Goal: Task Accomplishment & Management: Manage account settings

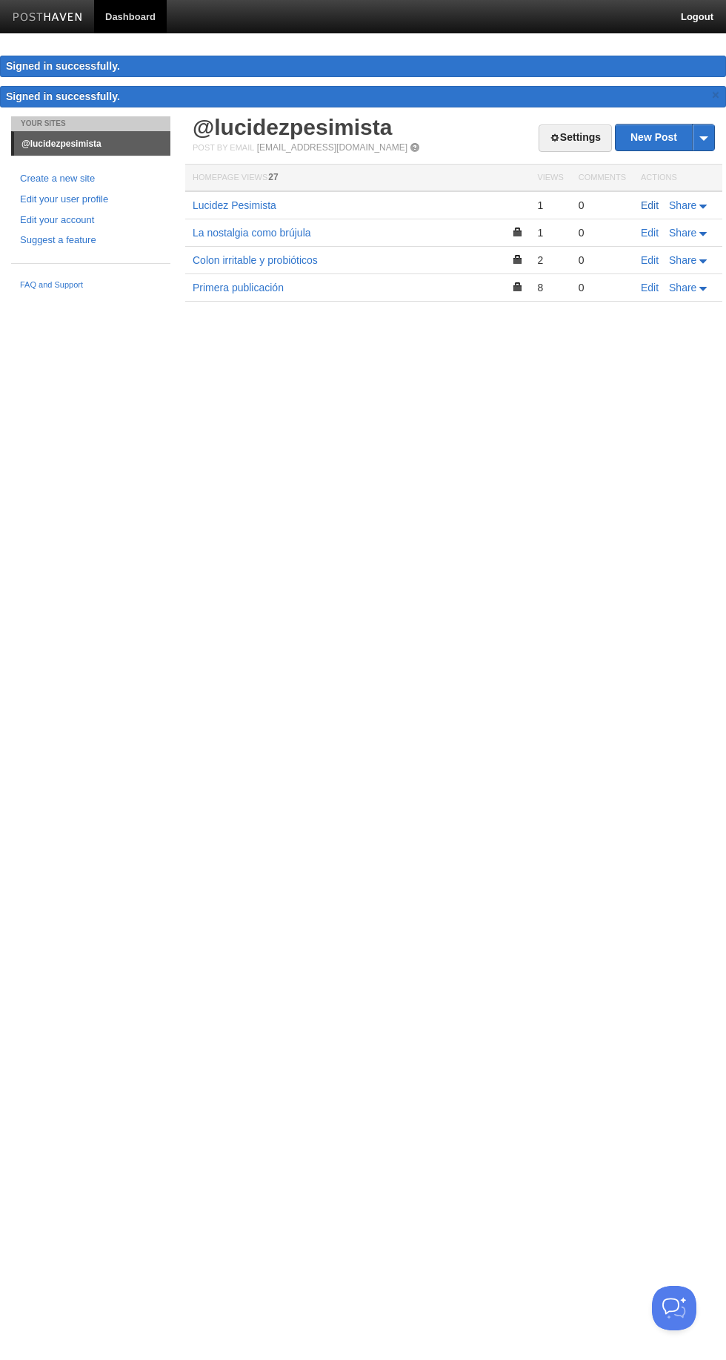
click at [644, 204] on link "Edit" at bounding box center [650, 205] width 18 height 12
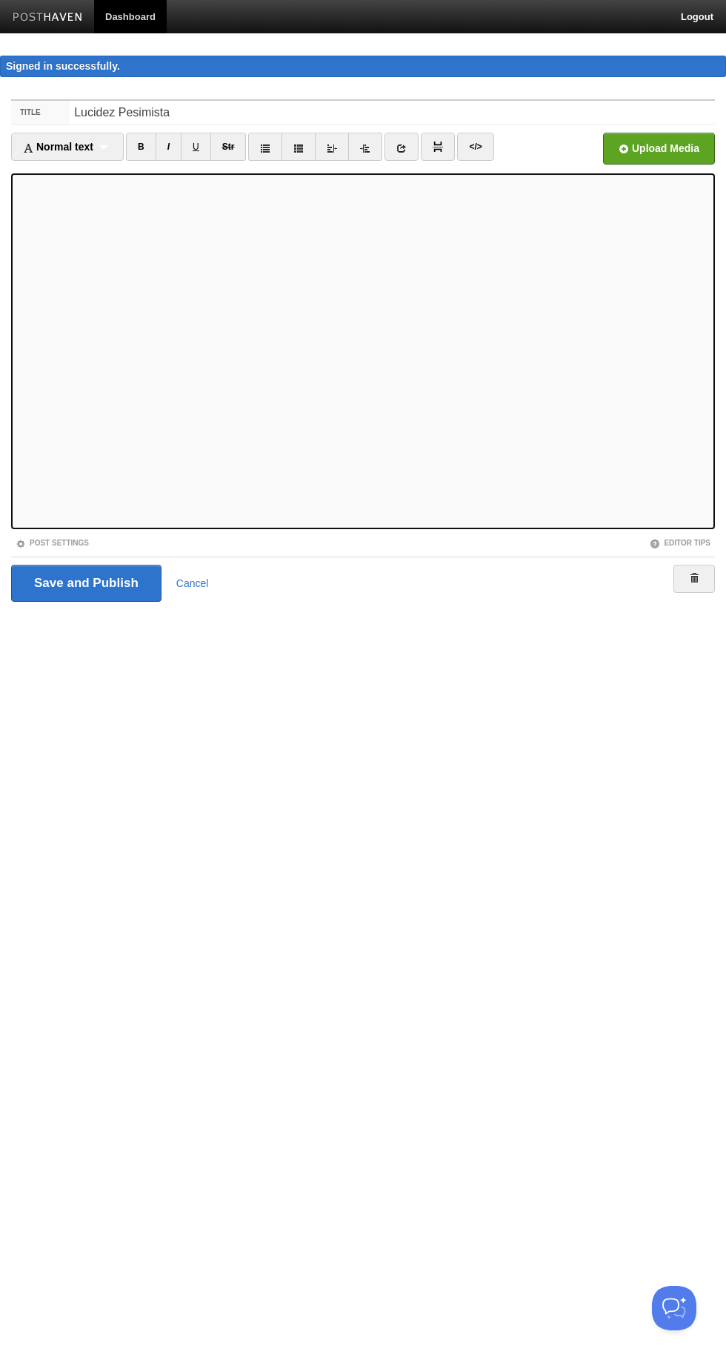
click at [12, 248] on iframe at bounding box center [363, 351] width 704 height 356
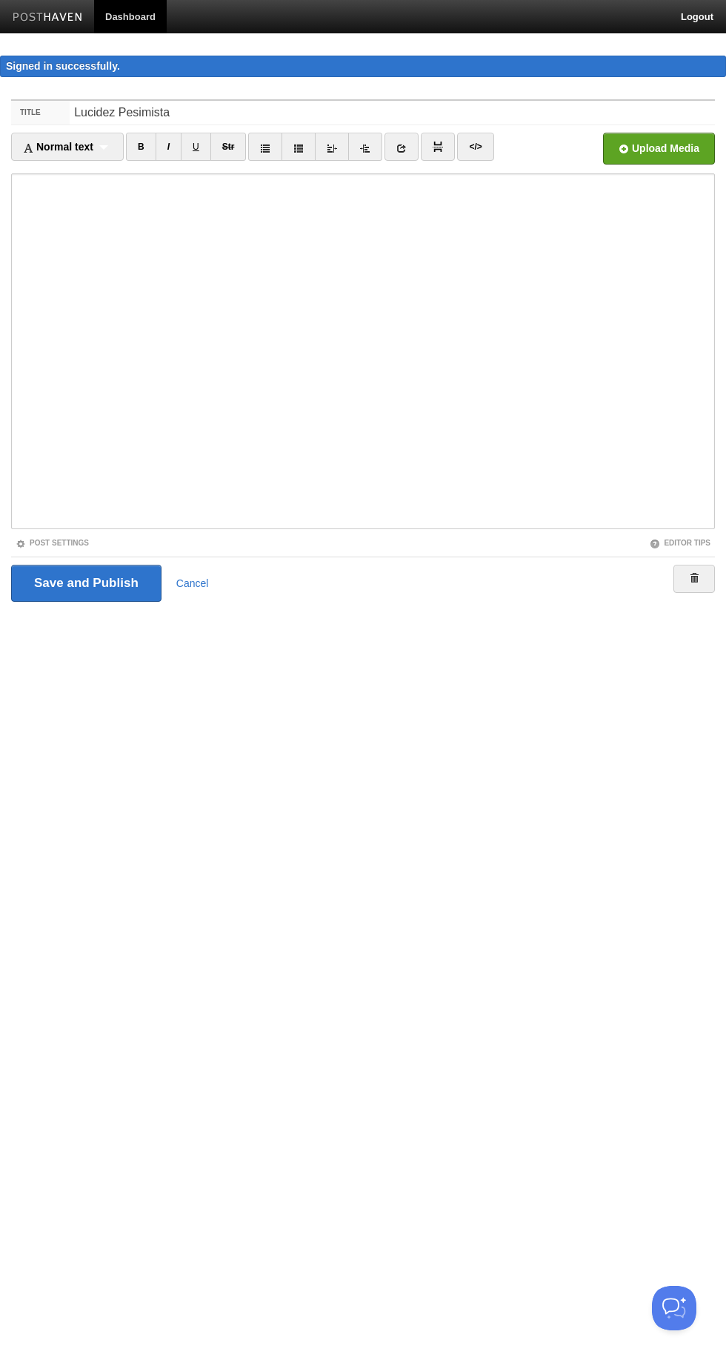
click at [15, 248] on iframe at bounding box center [363, 351] width 704 height 356
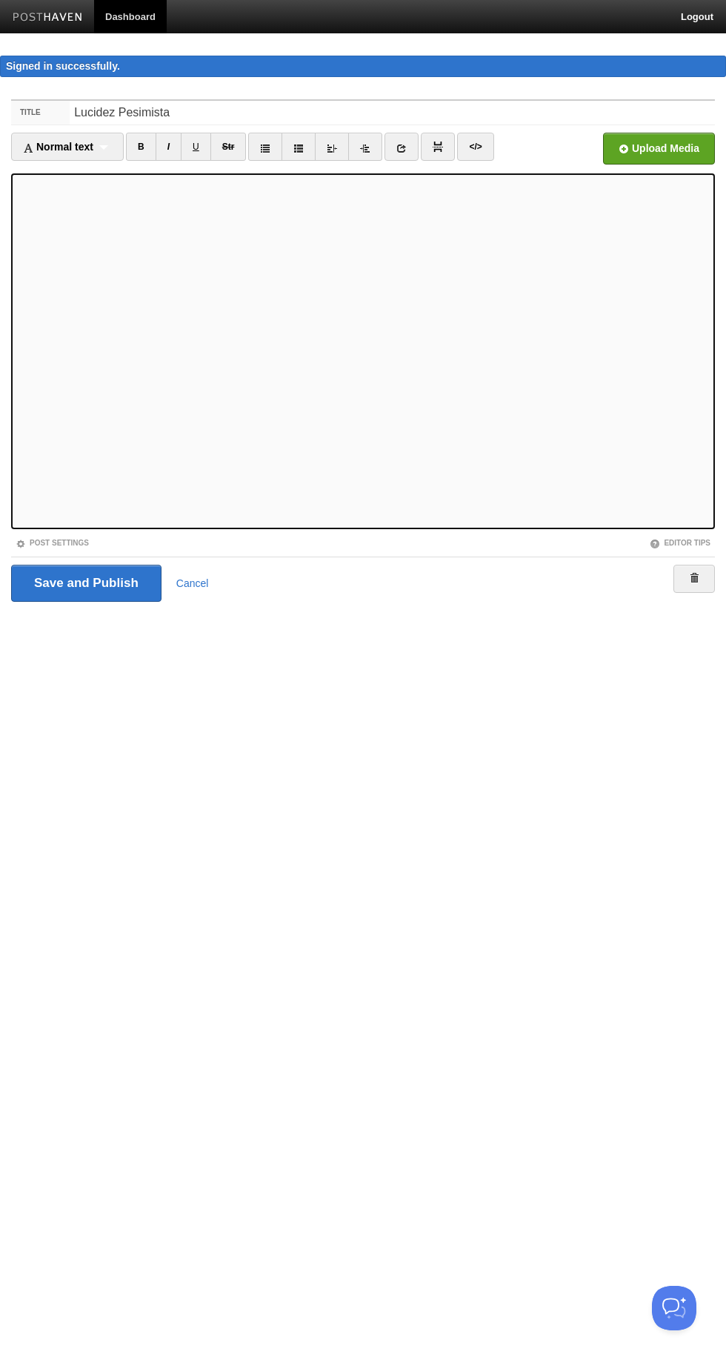
click at [44, 541] on link "Post Settings" at bounding box center [52, 543] width 73 height 8
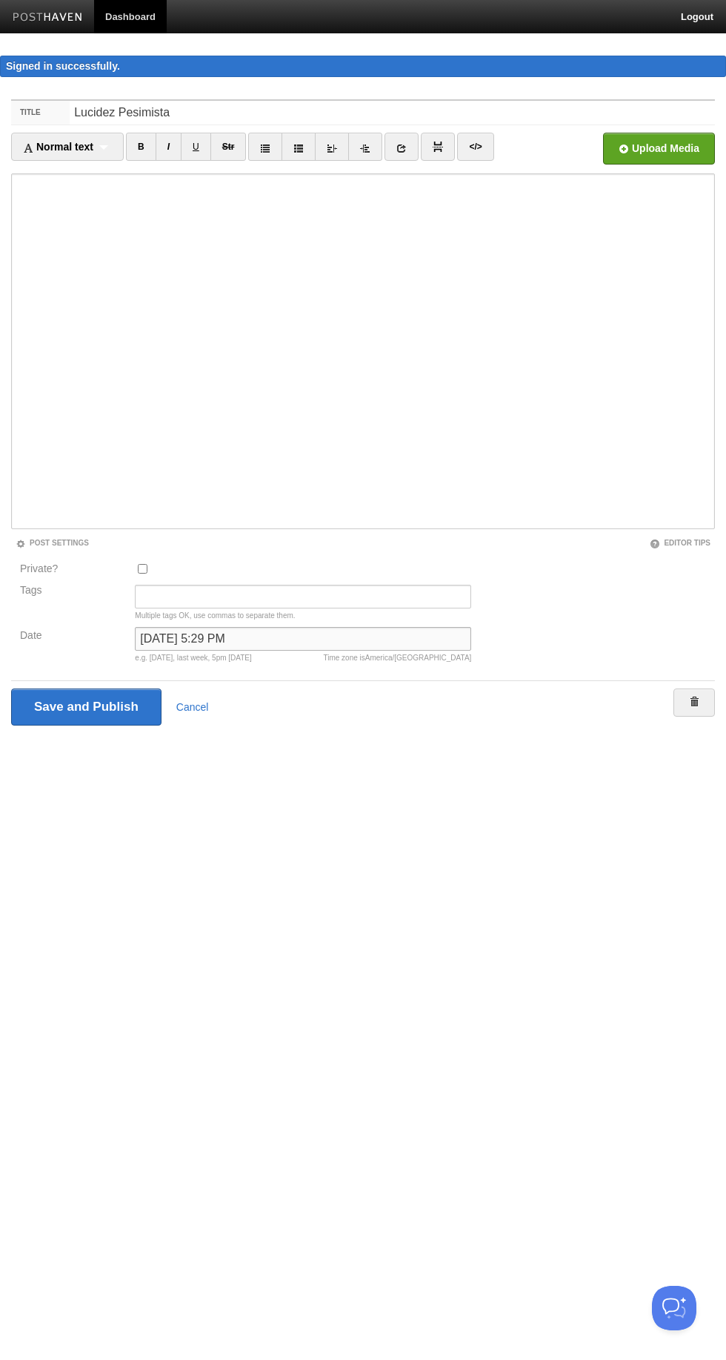
click at [313, 639] on input "[DATE] 5:29 PM" at bounding box center [303, 639] width 336 height 24
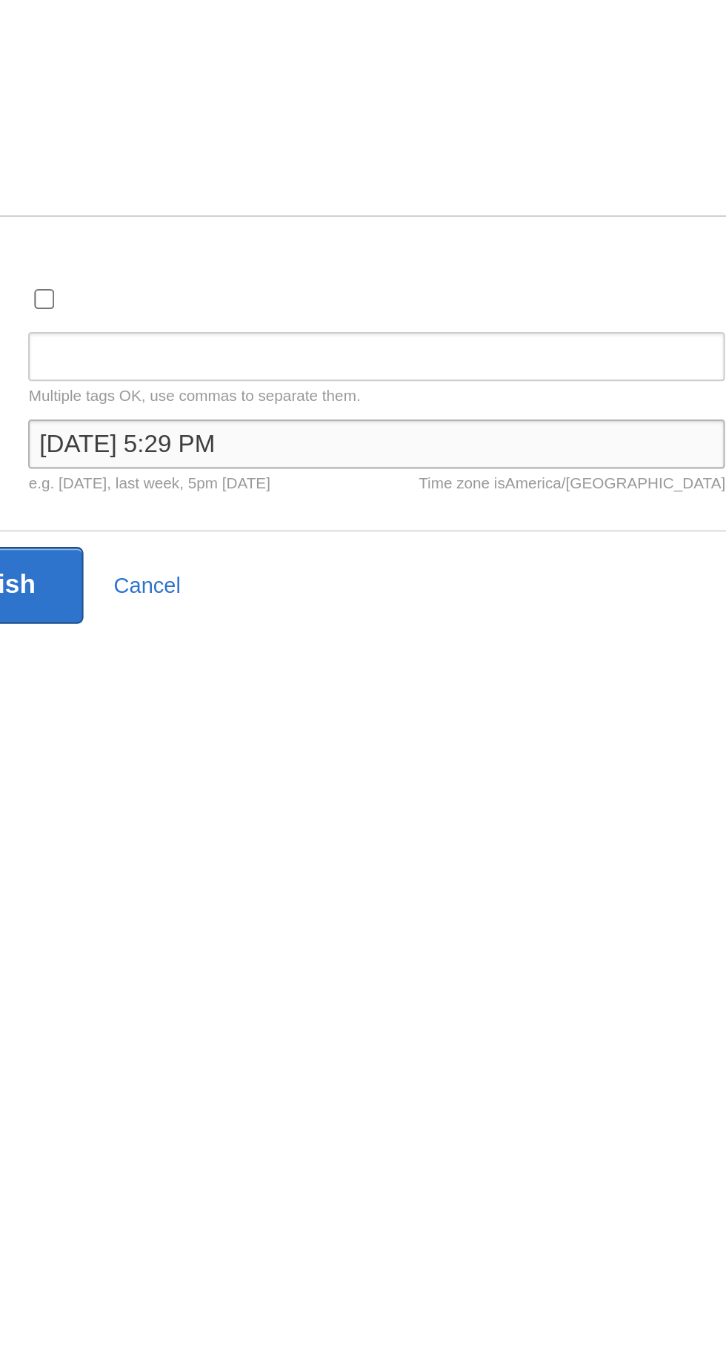
click at [208, 635] on input "[DATE] 5:29 PM" at bounding box center [303, 639] width 336 height 24
click at [211, 638] on input "[DATE] 5:29 PM" at bounding box center [303, 639] width 336 height 24
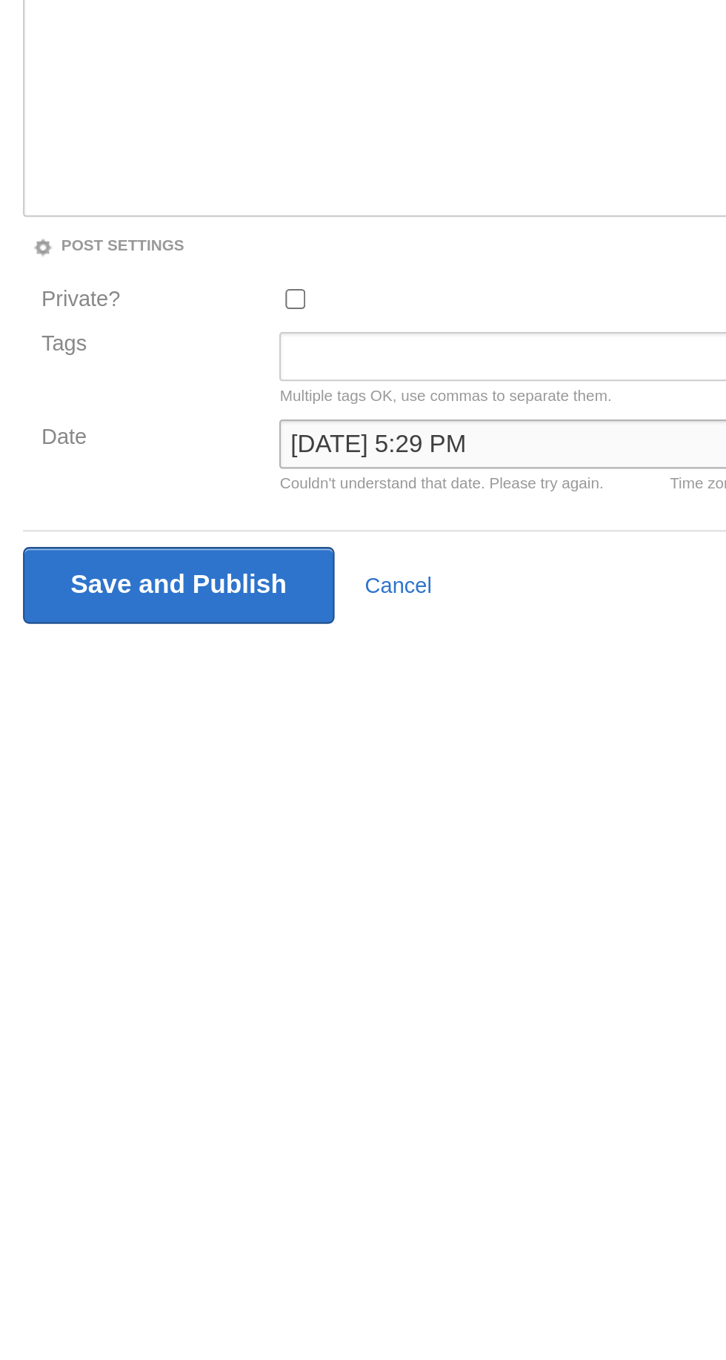
type input "[DATE] 5:29 PM"
click at [150, 593] on input "Tags" at bounding box center [303, 597] width 336 height 24
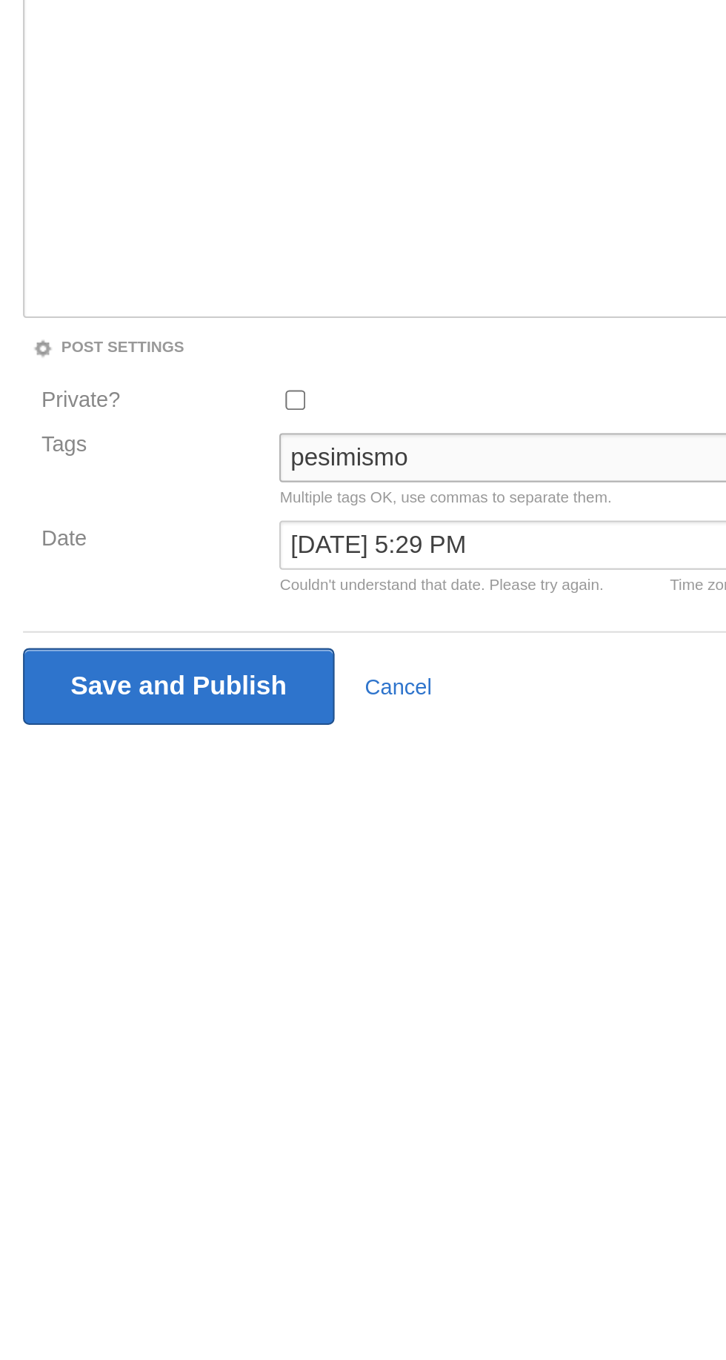
type input "pesimismo"
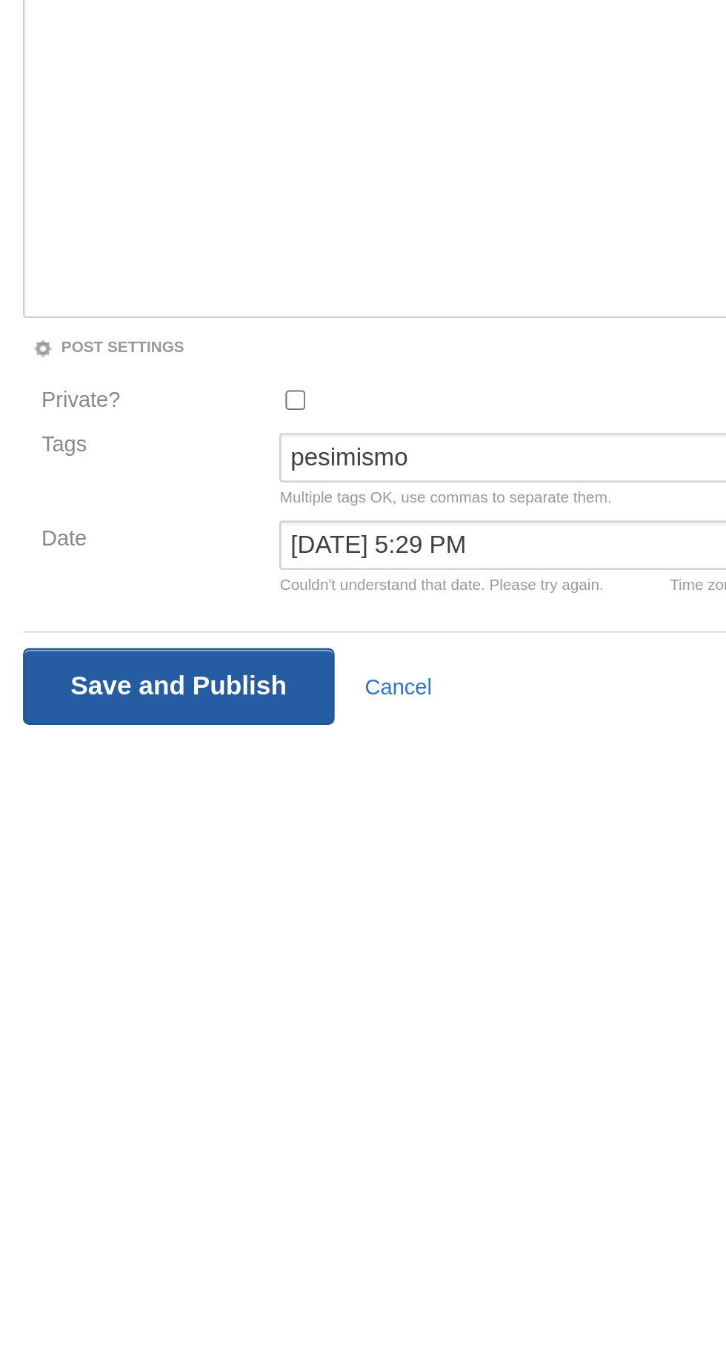
click at [64, 710] on input "Save and Publish" at bounding box center [86, 706] width 150 height 37
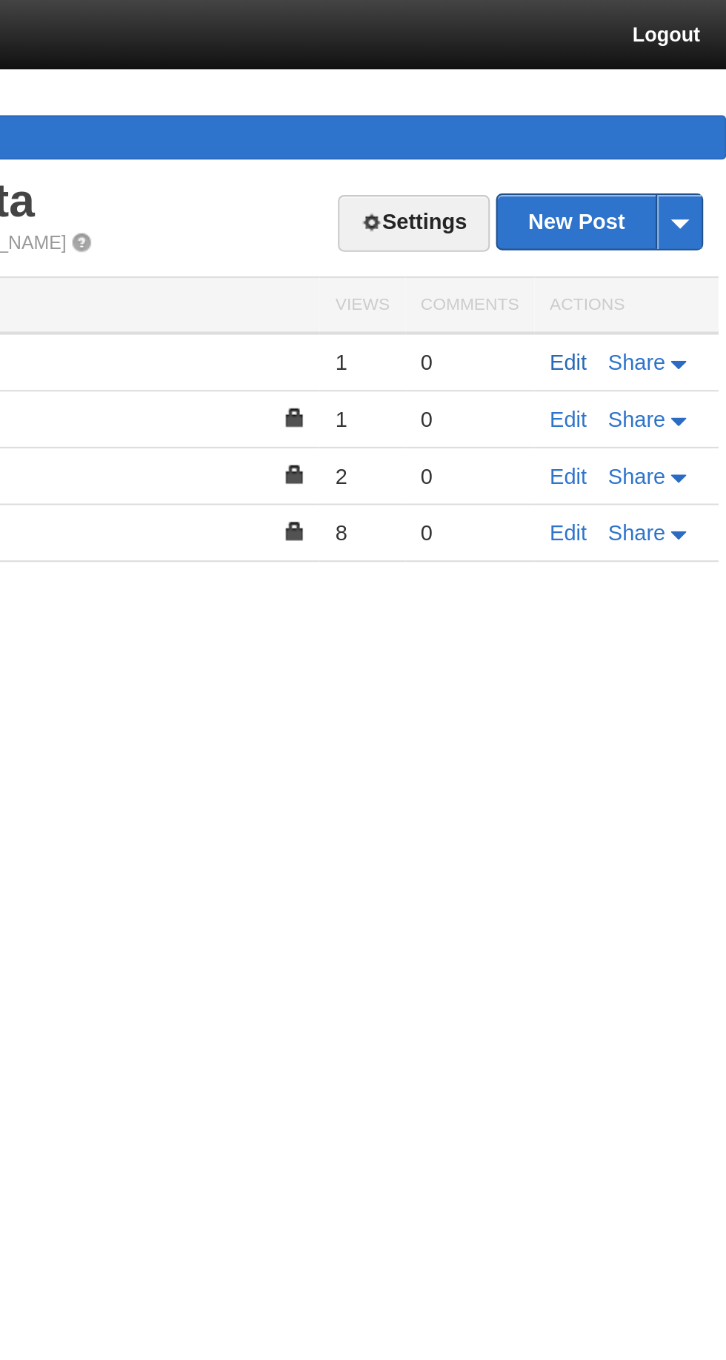
click at [651, 176] on link "Edit" at bounding box center [650, 175] width 18 height 12
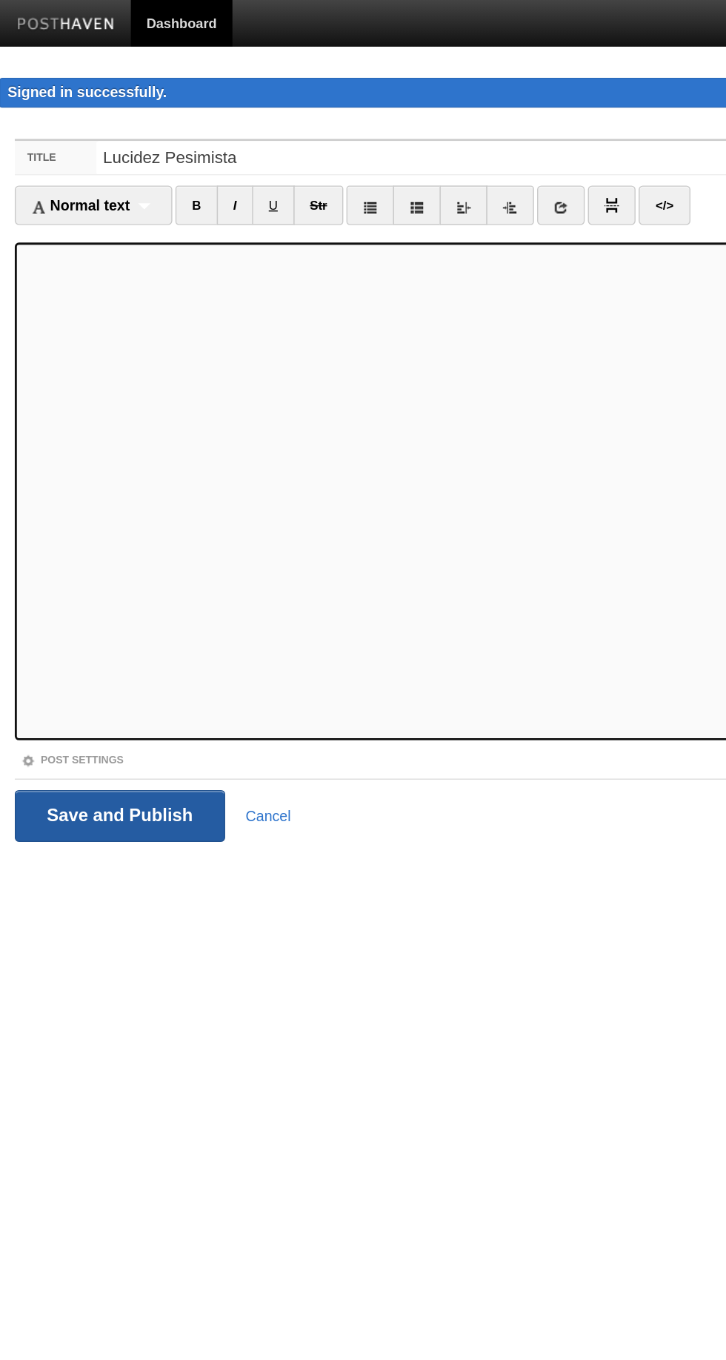
click at [78, 579] on input "Save and Publish" at bounding box center [86, 583] width 150 height 37
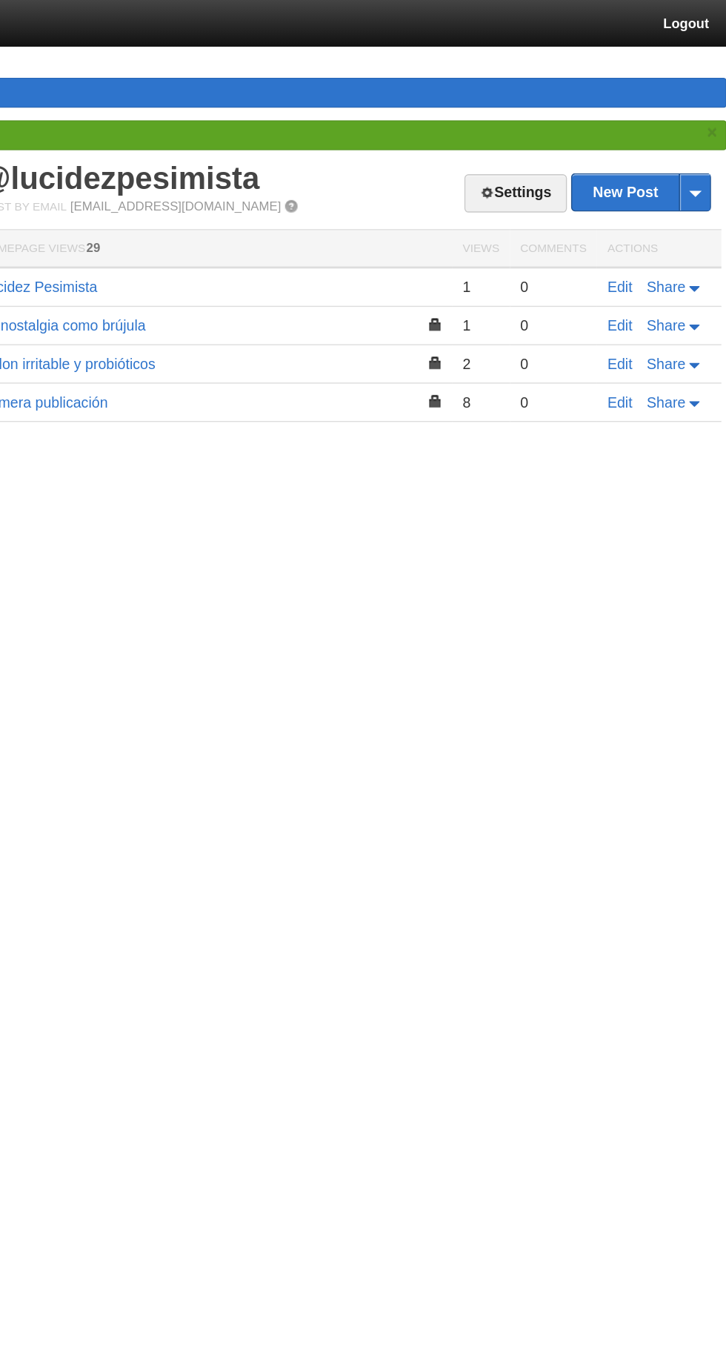
click at [645, 219] on td "Edit Share" at bounding box center [678, 232] width 89 height 27
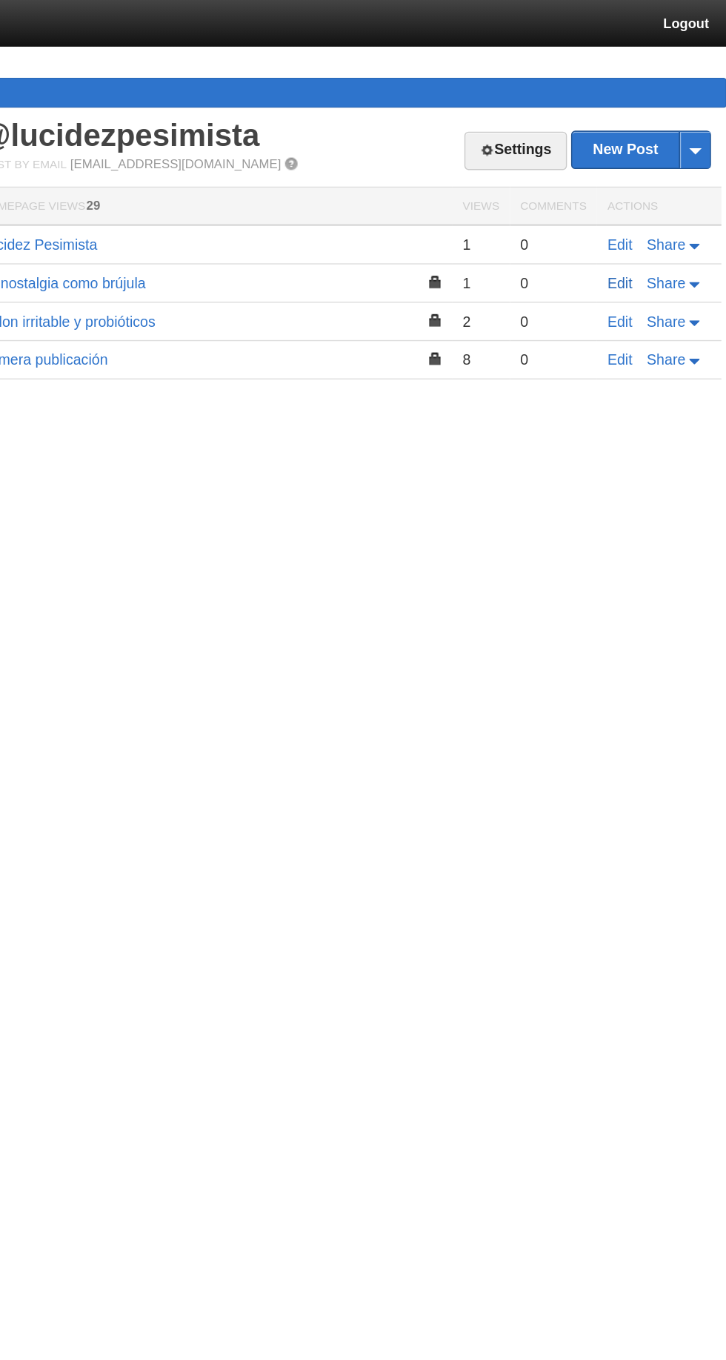
click at [651, 199] on link "Edit" at bounding box center [650, 202] width 18 height 12
click at [647, 174] on link "Edit" at bounding box center [650, 175] width 18 height 12
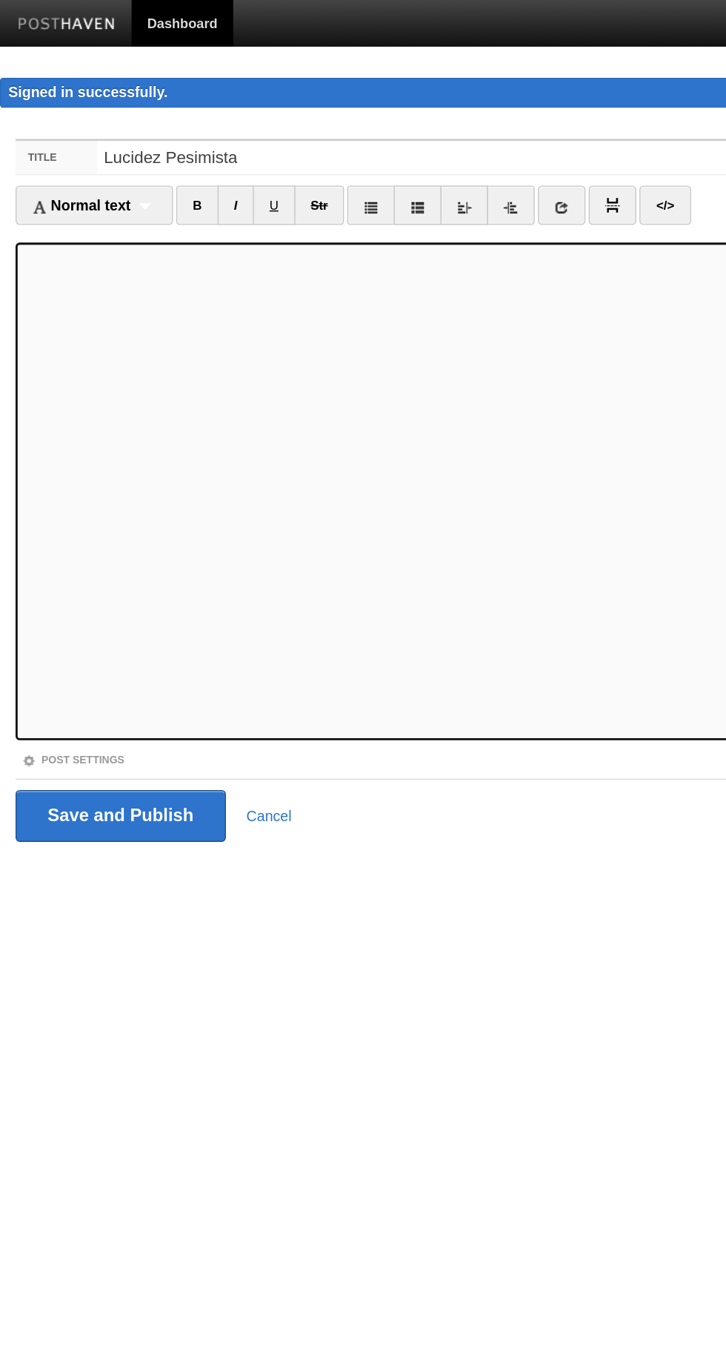
click at [76, 541] on link "Post Settings" at bounding box center [52, 543] width 73 height 8
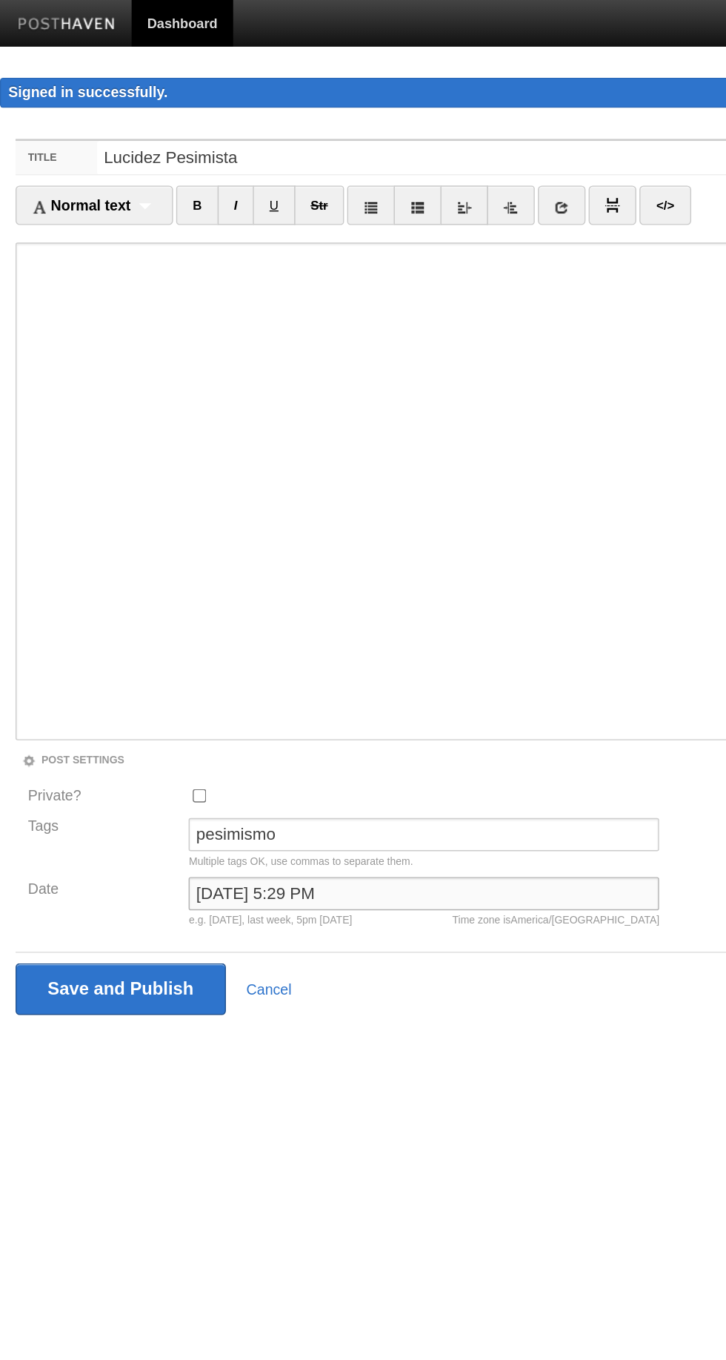
click at [204, 638] on input "[DATE] 5:29 PM" at bounding box center [303, 639] width 336 height 24
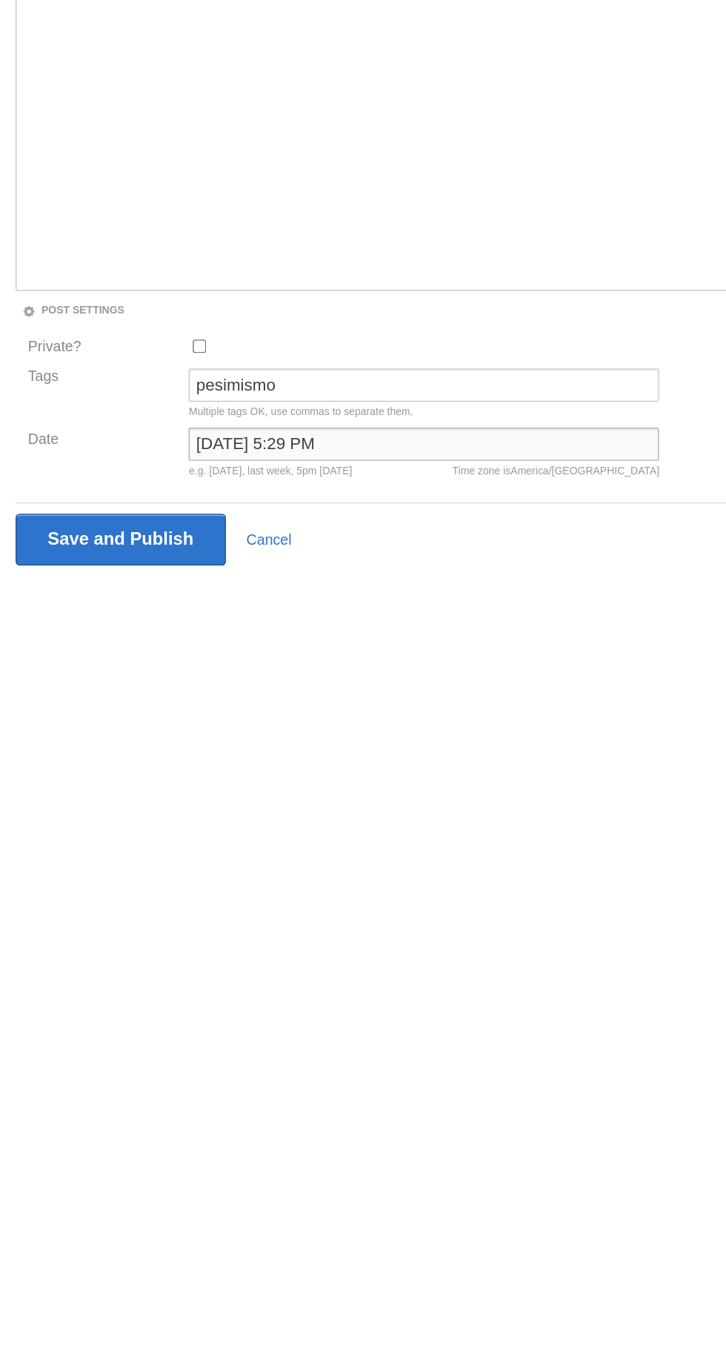
click at [200, 637] on input "[DATE] 5:29 PM" at bounding box center [303, 639] width 336 height 24
click at [205, 640] on input "[DATE] 5:29 PM" at bounding box center [303, 639] width 336 height 24
click at [211, 645] on input "[DATE] 5:29 PM" at bounding box center [303, 639] width 336 height 24
type input "[DATE] 5:29 PM"
click at [71, 704] on input "Save and Publish" at bounding box center [86, 706] width 150 height 37
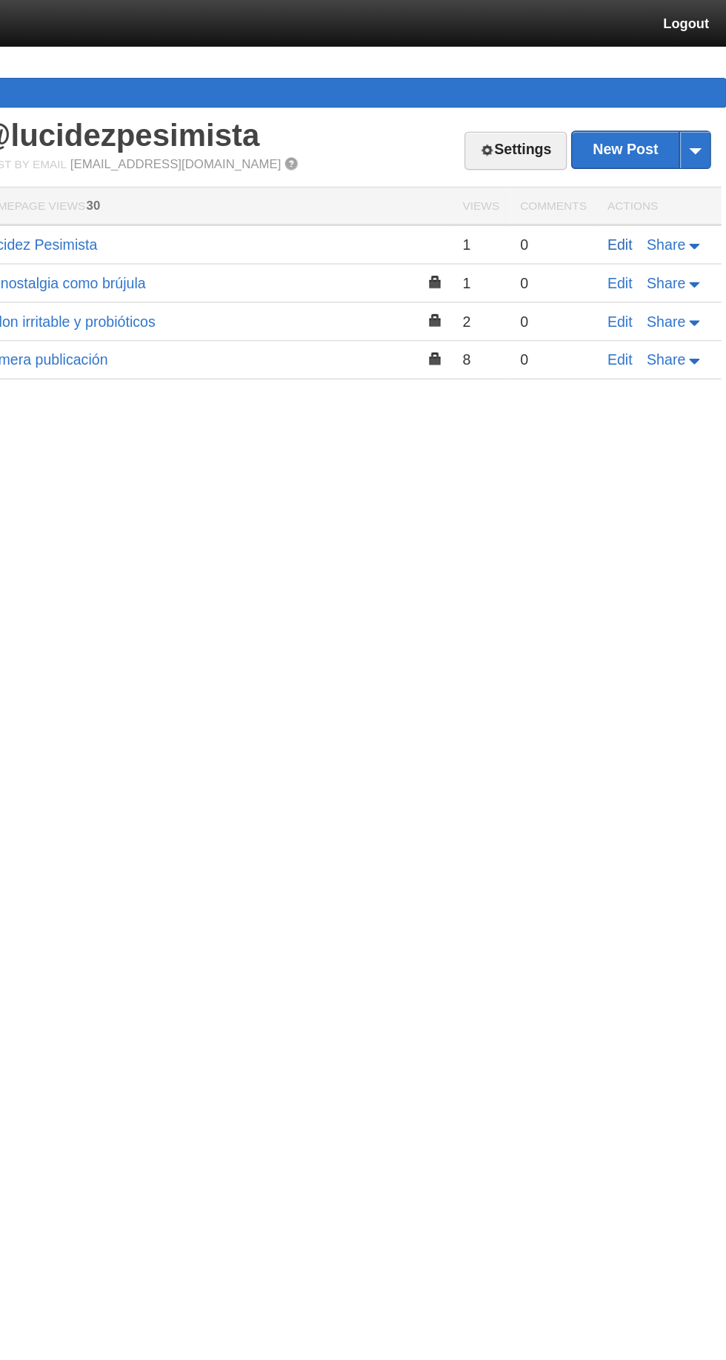
click at [644, 174] on link "Edit" at bounding box center [650, 175] width 18 height 12
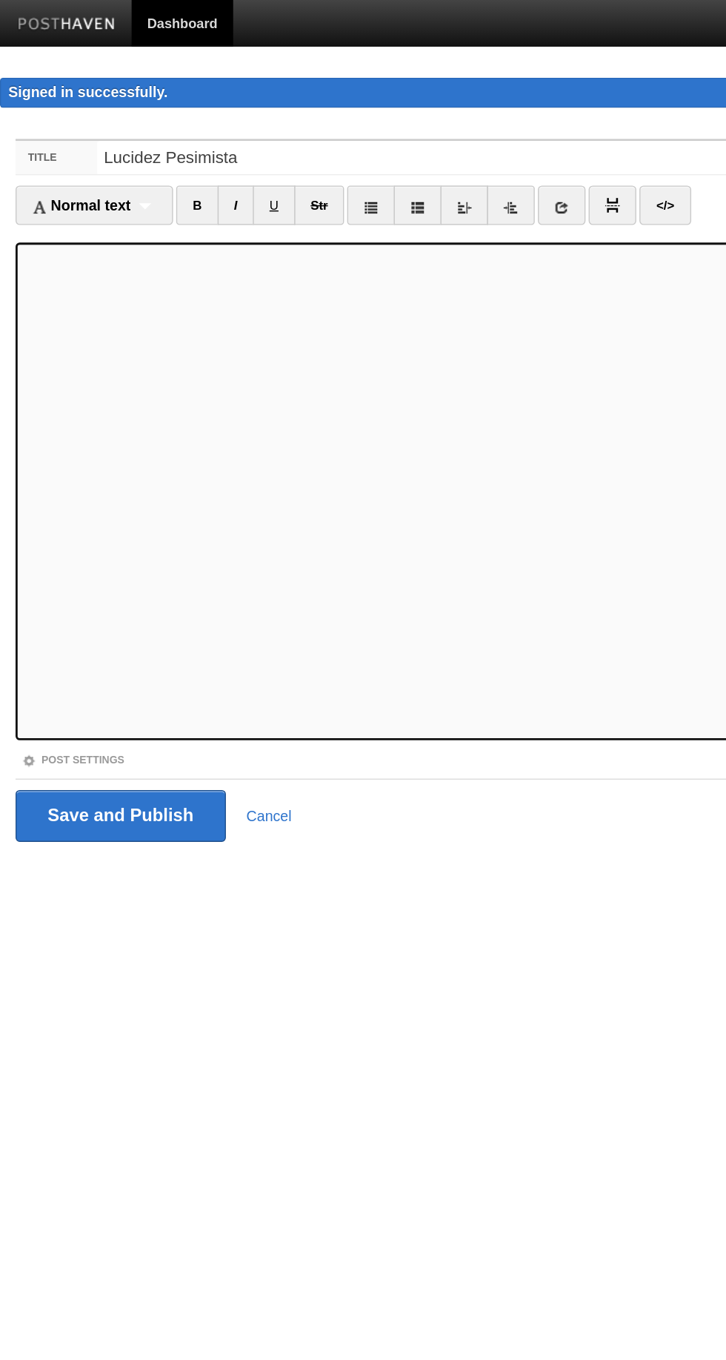
click at [59, 541] on link "Post Settings" at bounding box center [52, 543] width 73 height 8
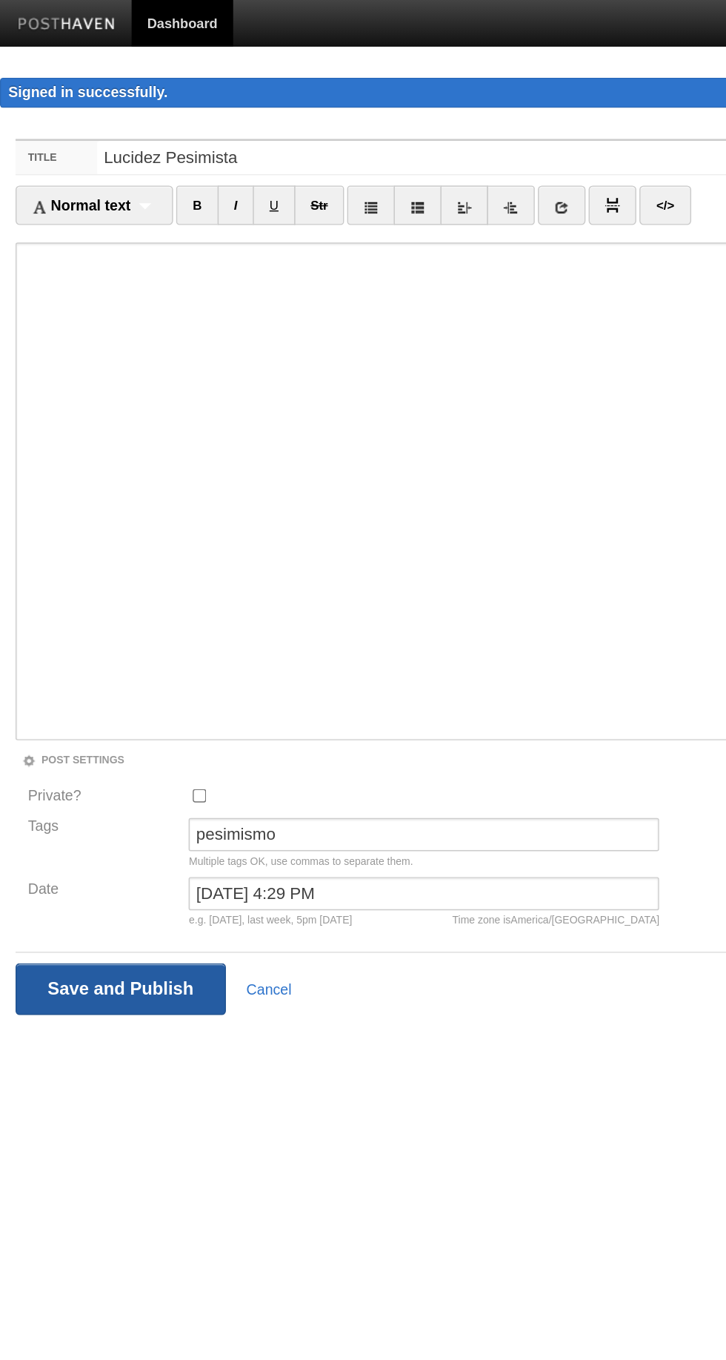
click at [92, 710] on input "Save and Publish" at bounding box center [86, 706] width 150 height 37
